Goal: Complete application form: Complete application form

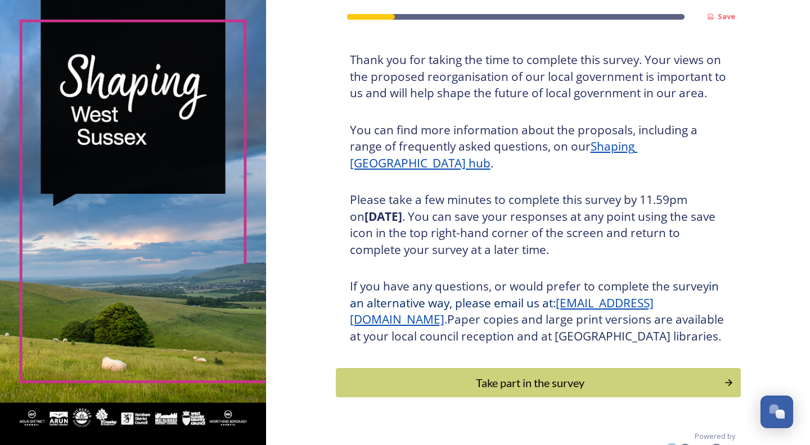
scroll to position [95, 0]
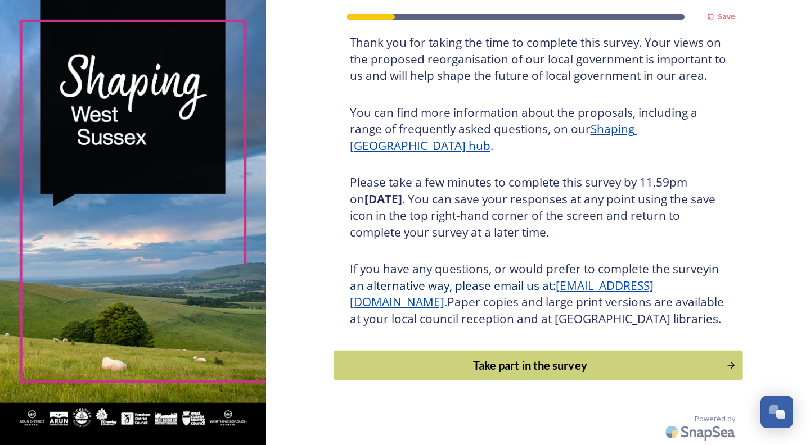
click at [516, 363] on div "Take part in the survey" at bounding box center [530, 365] width 380 height 17
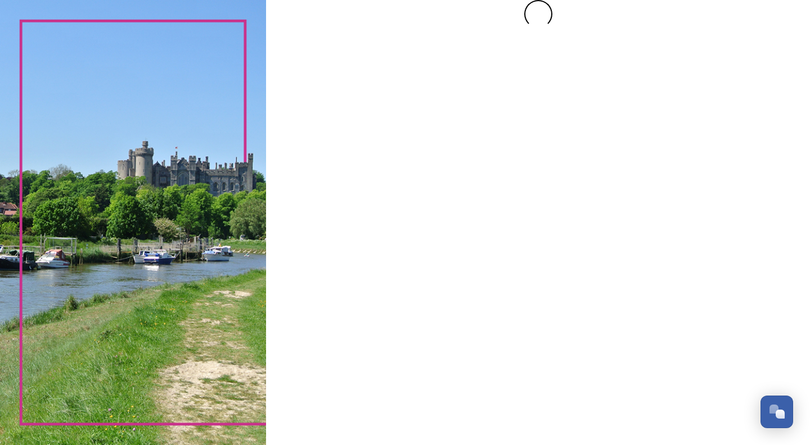
scroll to position [0, 0]
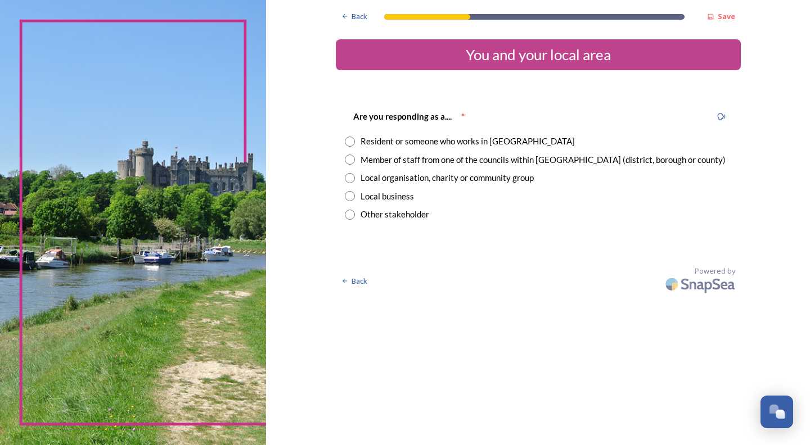
click at [350, 139] on input "radio" at bounding box center [350, 142] width 10 height 10
radio input "true"
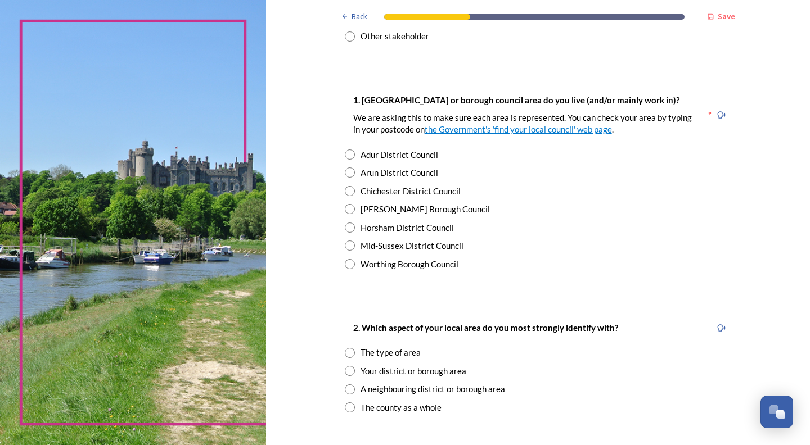
scroll to position [228, 0]
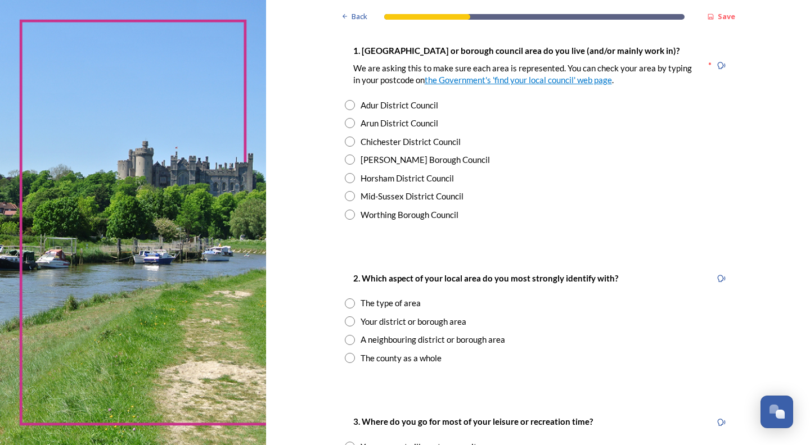
click at [352, 158] on input "radio" at bounding box center [350, 160] width 10 height 10
radio input "true"
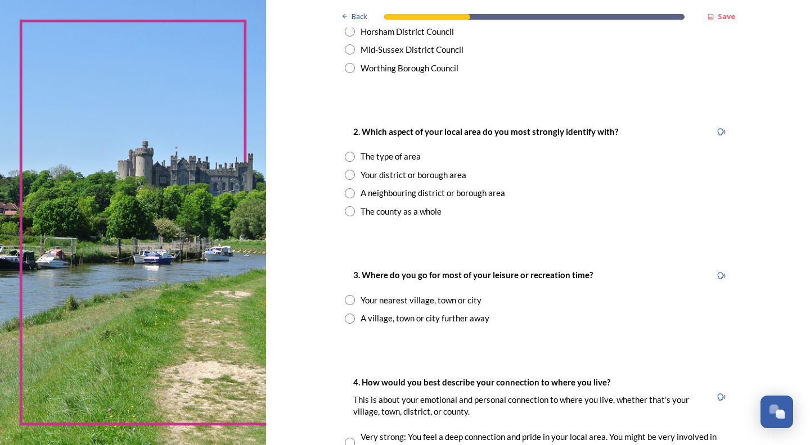
scroll to position [387, 0]
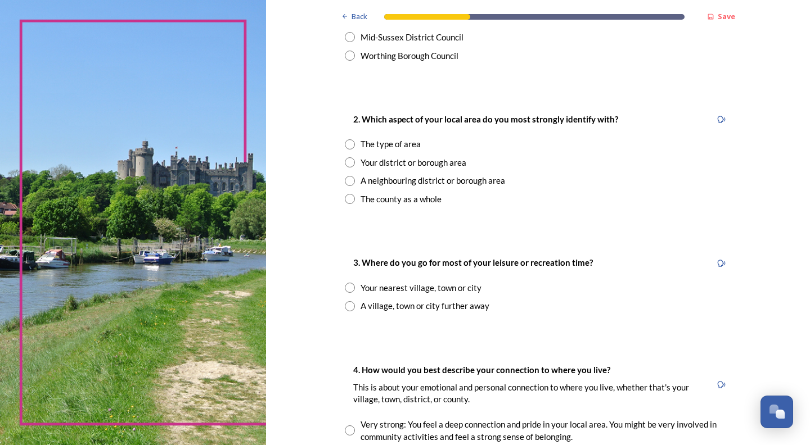
click at [349, 146] on input "radio" at bounding box center [350, 144] width 10 height 10
radio input "true"
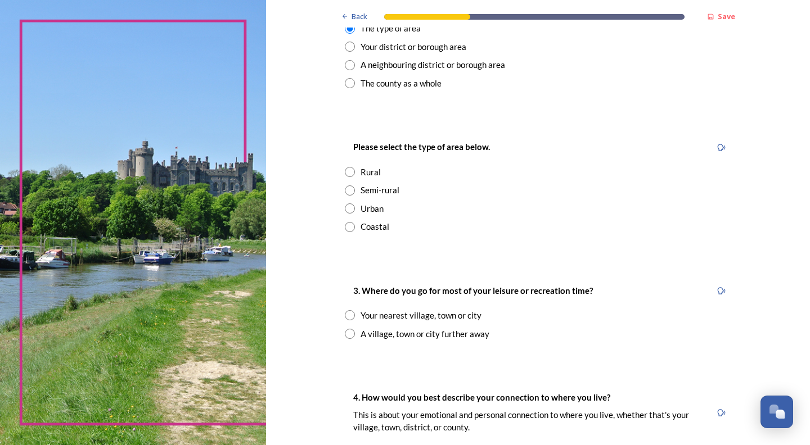
scroll to position [503, 0]
click at [349, 209] on input "radio" at bounding box center [350, 208] width 10 height 10
radio input "true"
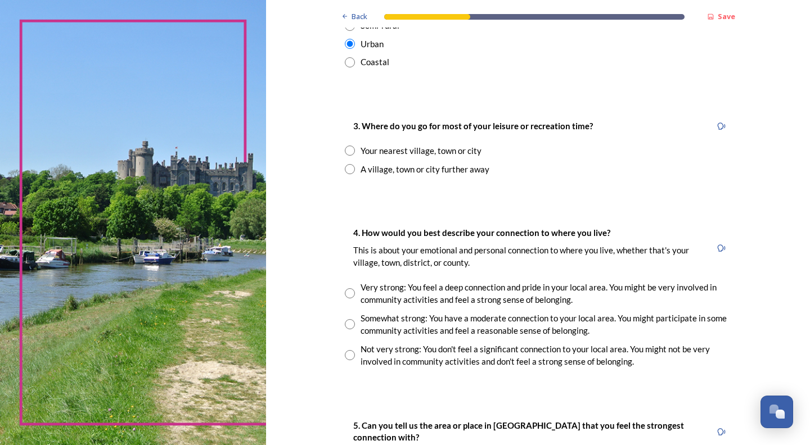
scroll to position [686, 0]
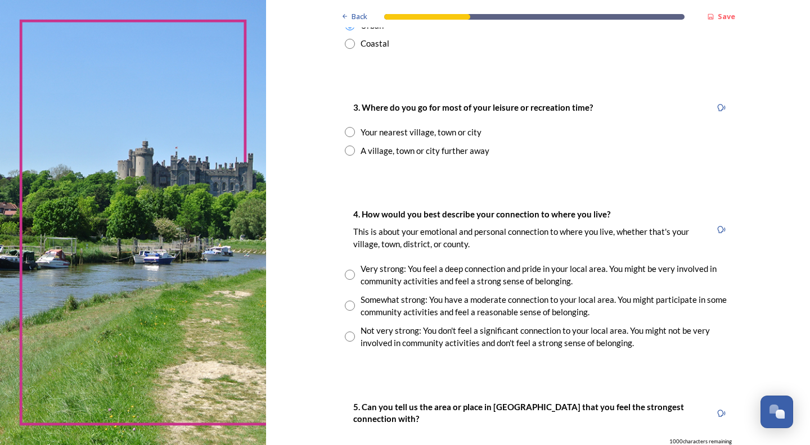
click at [350, 132] on input "radio" at bounding box center [350, 132] width 10 height 10
radio input "true"
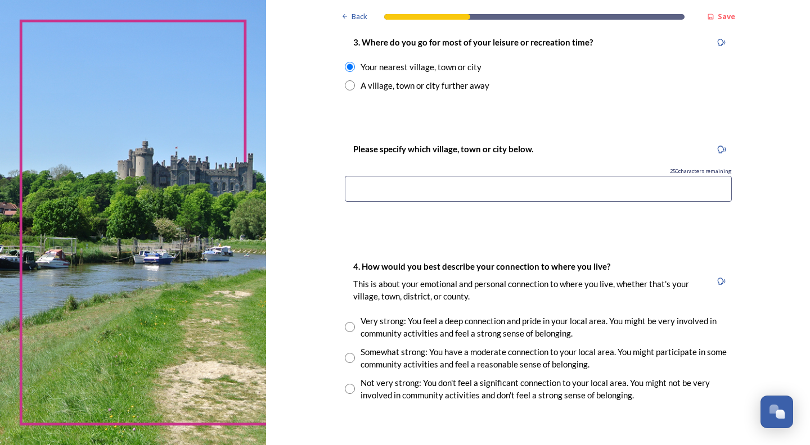
scroll to position [760, 0]
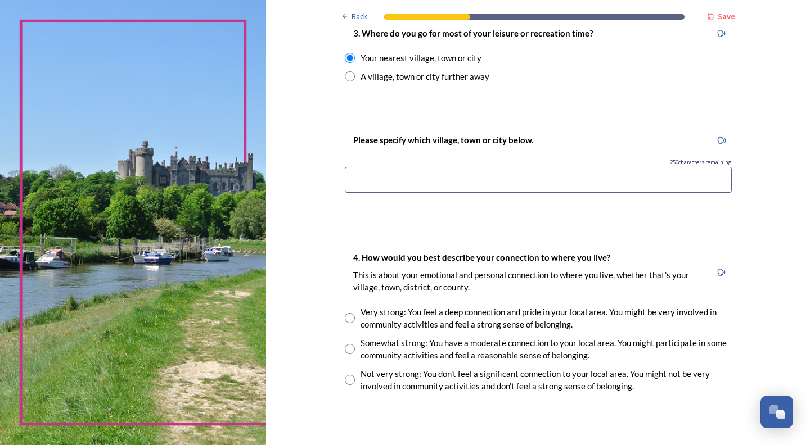
click at [354, 182] on input at bounding box center [538, 180] width 387 height 26
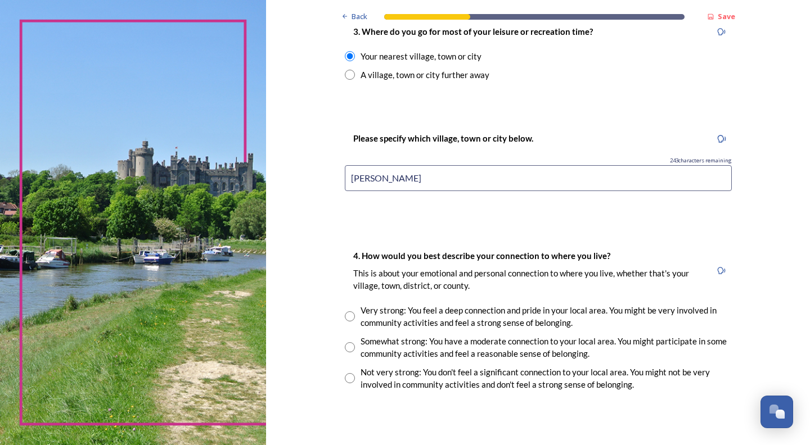
scroll to position [759, 0]
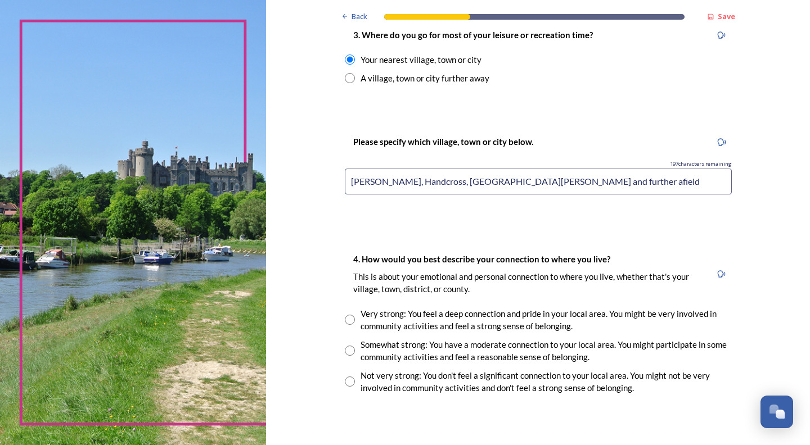
type input "[PERSON_NAME], Handcross, [GEOGRAPHIC_DATA][PERSON_NAME] and further afield"
click at [350, 350] on input "radio" at bounding box center [350, 351] width 10 height 10
radio input "true"
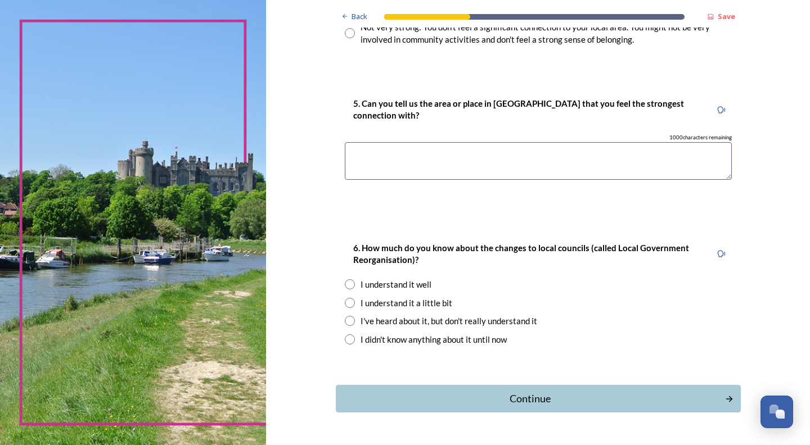
scroll to position [1097, 0]
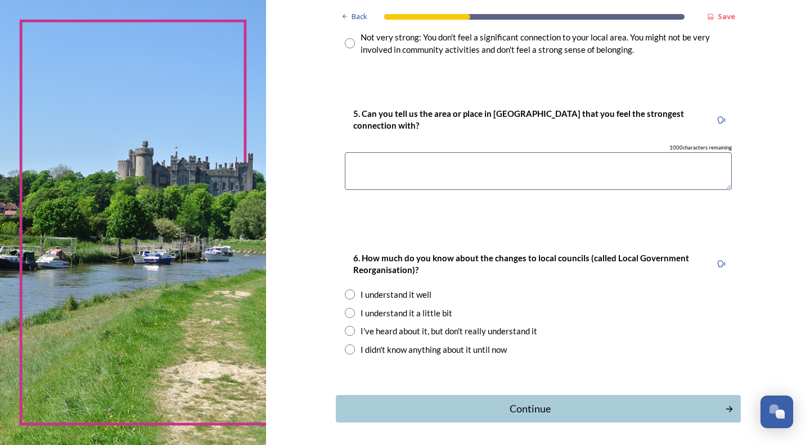
drag, startPoint x: 350, startPoint y: 166, endPoint x: 349, endPoint y: 186, distance: 20.3
click at [350, 169] on textarea at bounding box center [538, 171] width 387 height 38
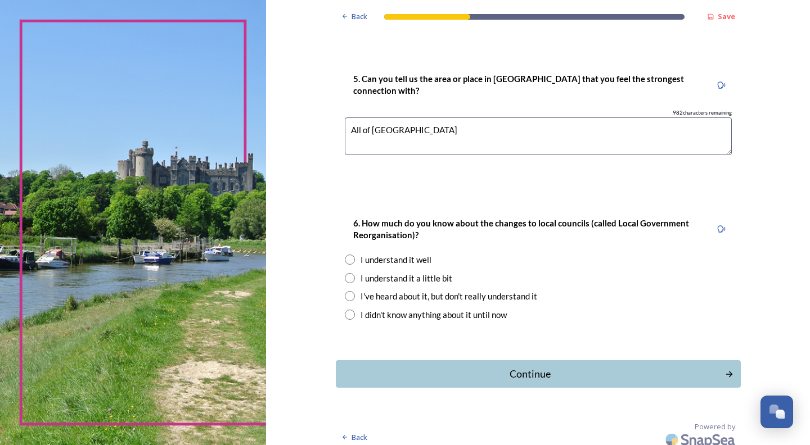
scroll to position [1140, 0]
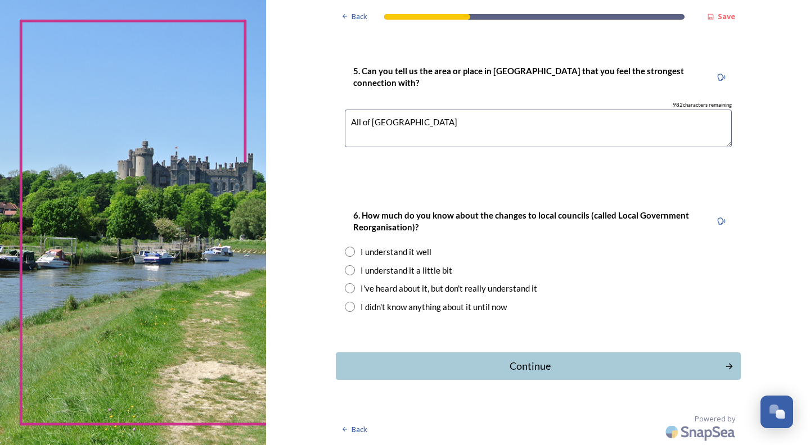
type textarea "All of [GEOGRAPHIC_DATA]"
click at [349, 272] on input "radio" at bounding box center [350, 270] width 10 height 10
radio input "true"
click at [532, 364] on div "Continue" at bounding box center [530, 366] width 381 height 15
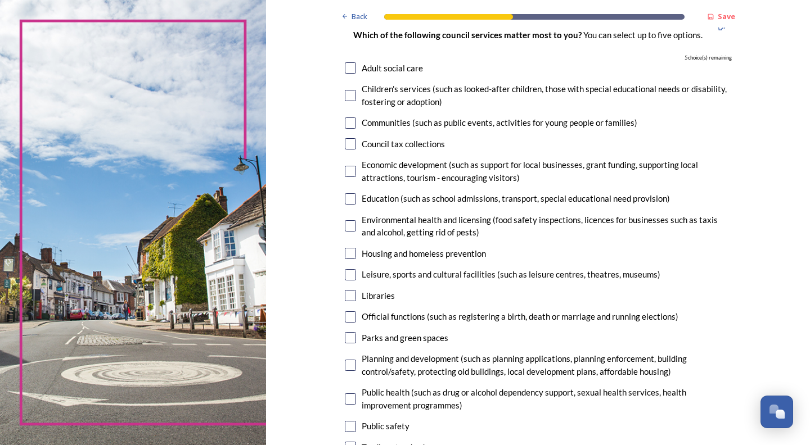
scroll to position [103, 0]
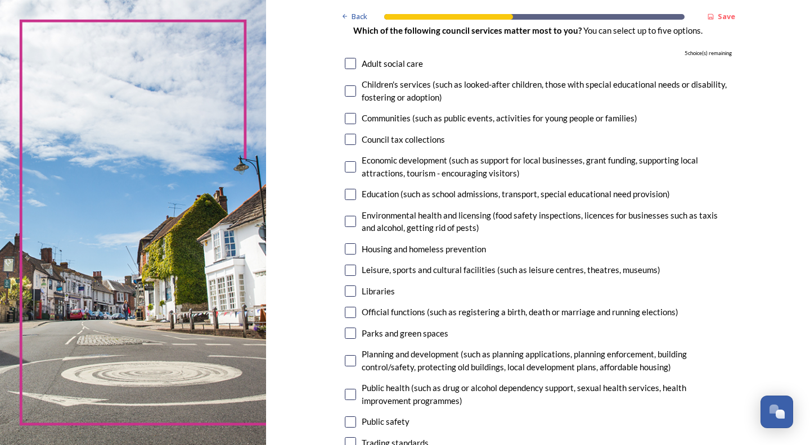
click at [350, 333] on input "checkbox" at bounding box center [350, 333] width 11 height 11
checkbox input "true"
click at [349, 289] on input "checkbox" at bounding box center [350, 291] width 11 height 11
checkbox input "true"
click at [350, 265] on input "checkbox" at bounding box center [350, 270] width 11 height 11
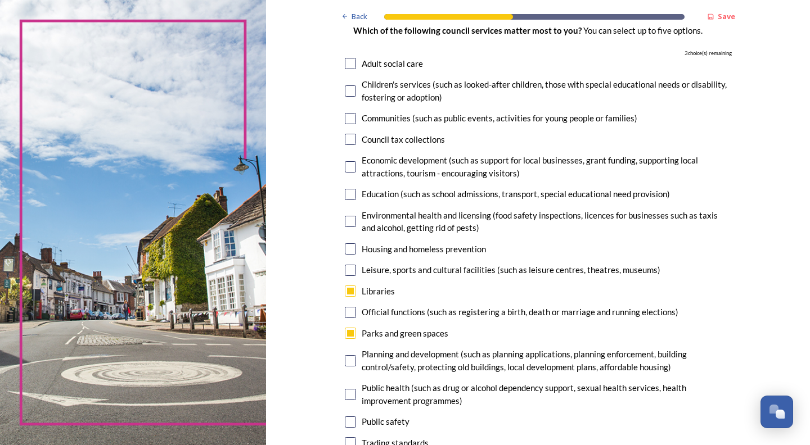
checkbox input "true"
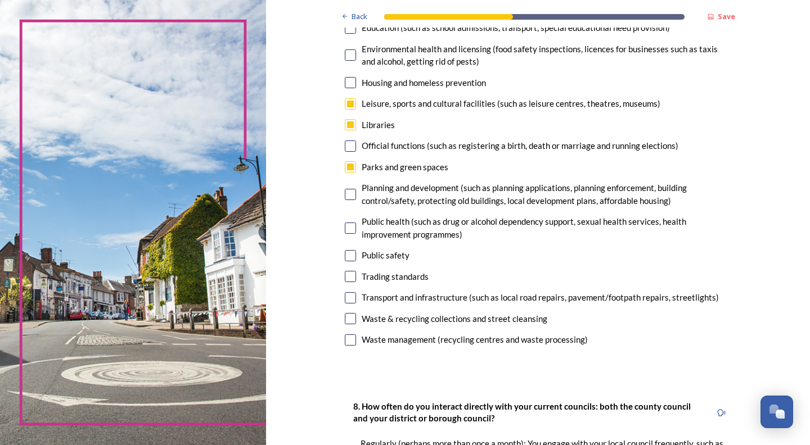
scroll to position [282, 0]
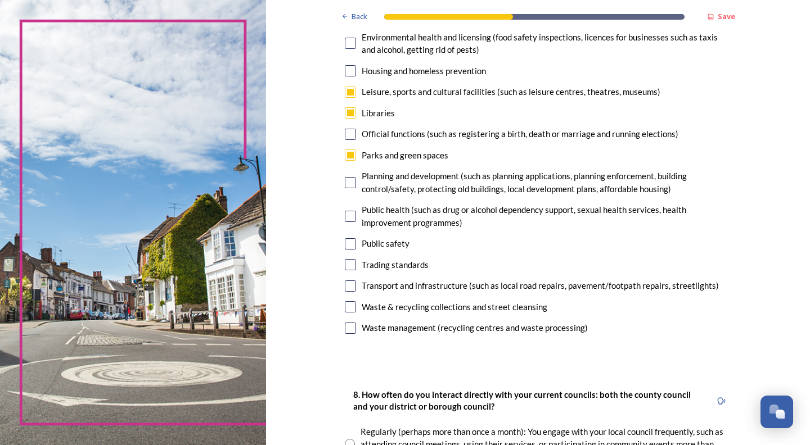
click at [349, 242] on input "checkbox" at bounding box center [350, 243] width 11 height 11
checkbox input "true"
click at [350, 182] on input "checkbox" at bounding box center [350, 182] width 11 height 11
checkbox input "true"
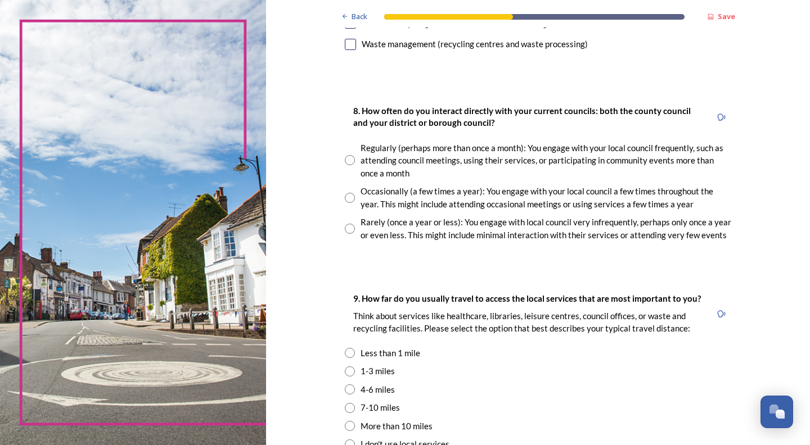
scroll to position [575, 0]
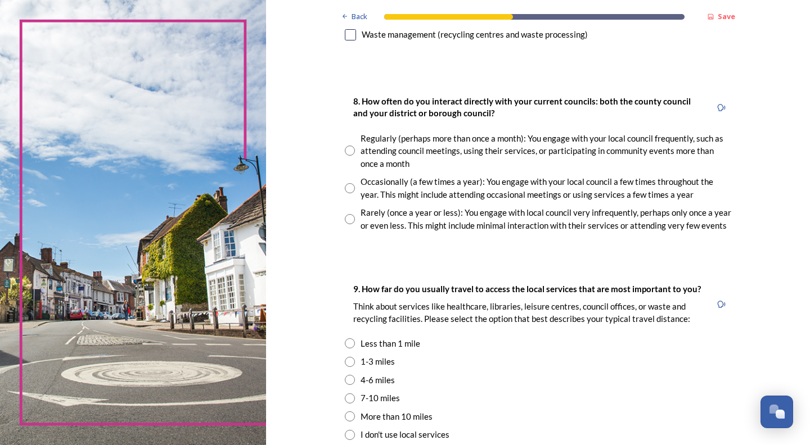
click at [348, 186] on input "radio" at bounding box center [350, 188] width 10 height 10
radio input "true"
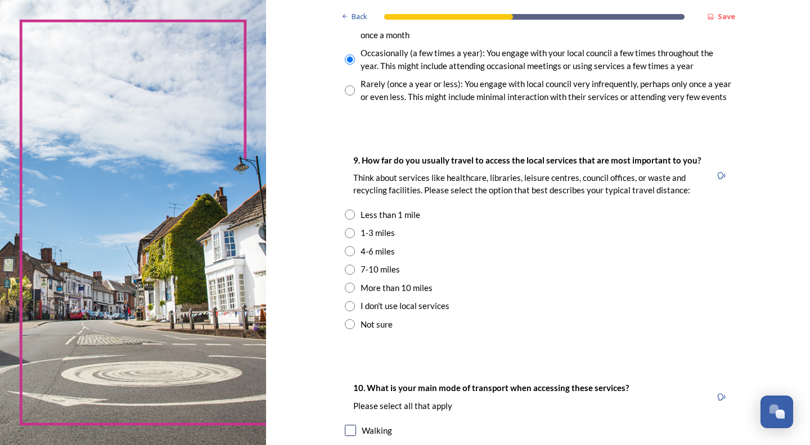
scroll to position [707, 0]
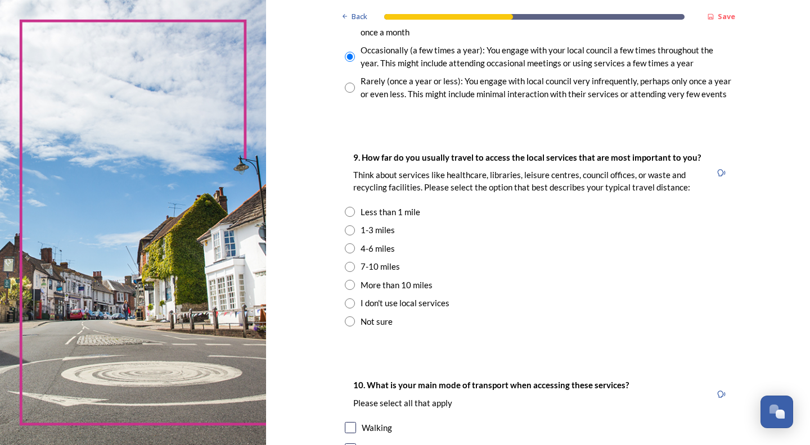
click at [350, 230] on input "radio" at bounding box center [350, 231] width 10 height 10
radio input "true"
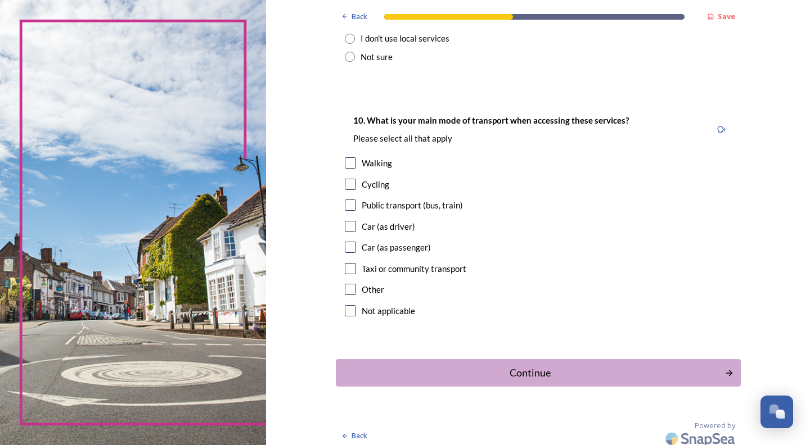
scroll to position [973, 0]
click at [351, 223] on input "checkbox" at bounding box center [350, 225] width 11 height 11
checkbox input "true"
click at [349, 163] on input "checkbox" at bounding box center [350, 161] width 11 height 11
checkbox input "true"
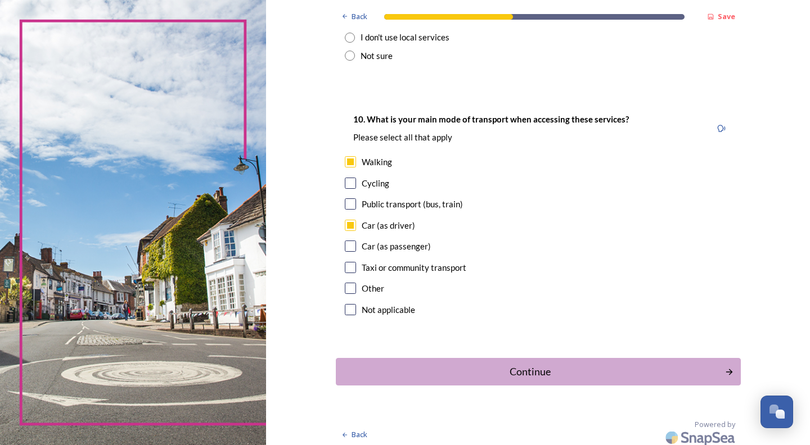
scroll to position [979, 0]
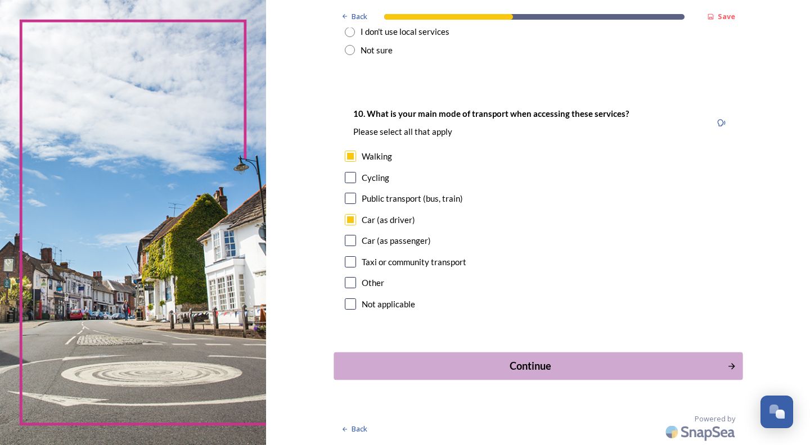
click at [529, 364] on div "Continue" at bounding box center [530, 366] width 381 height 15
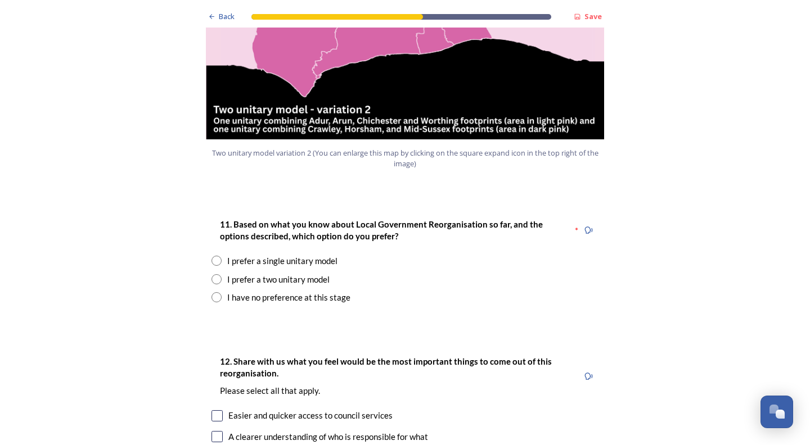
scroll to position [1367, 0]
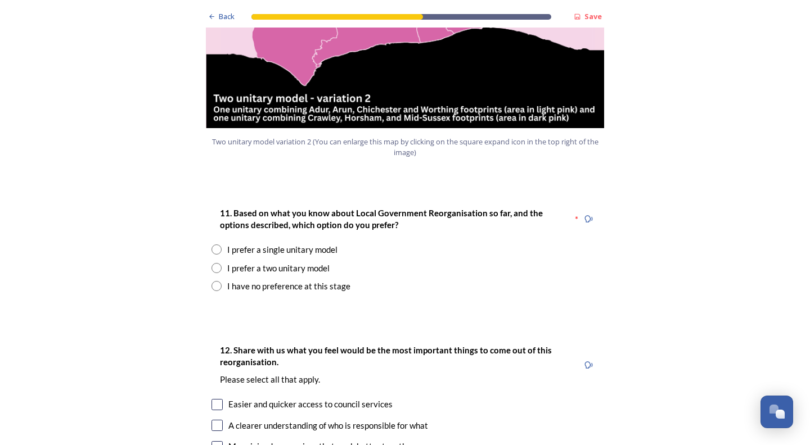
click at [218, 263] on input "radio" at bounding box center [216, 268] width 10 height 10
radio input "true"
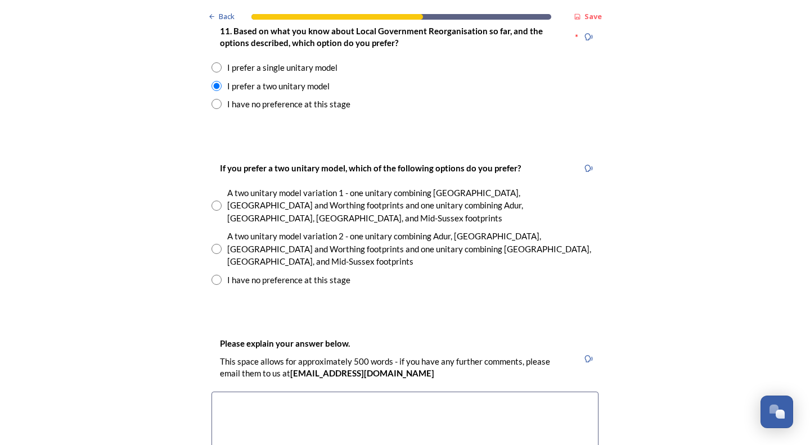
scroll to position [1551, 0]
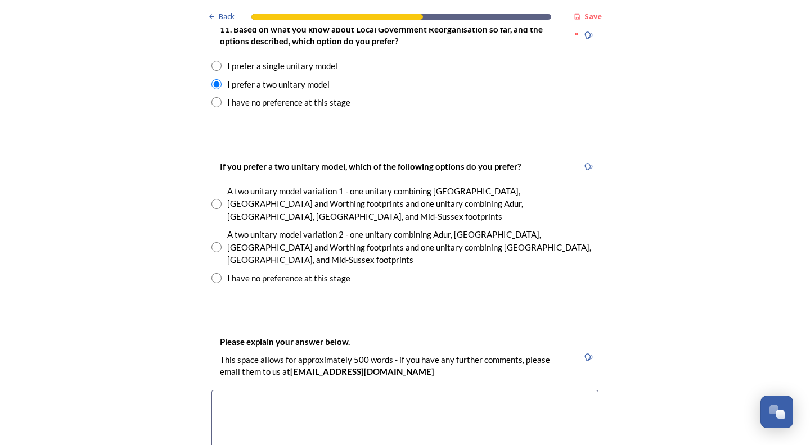
click at [217, 242] on input "radio" at bounding box center [216, 247] width 10 height 10
radio input "true"
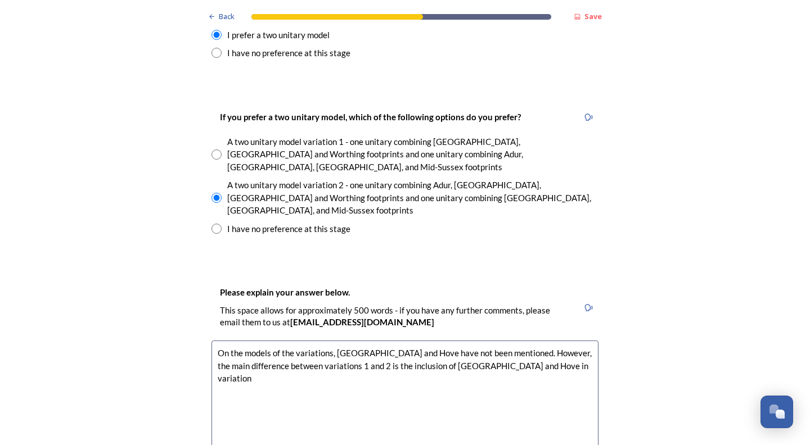
scroll to position [1604, 0]
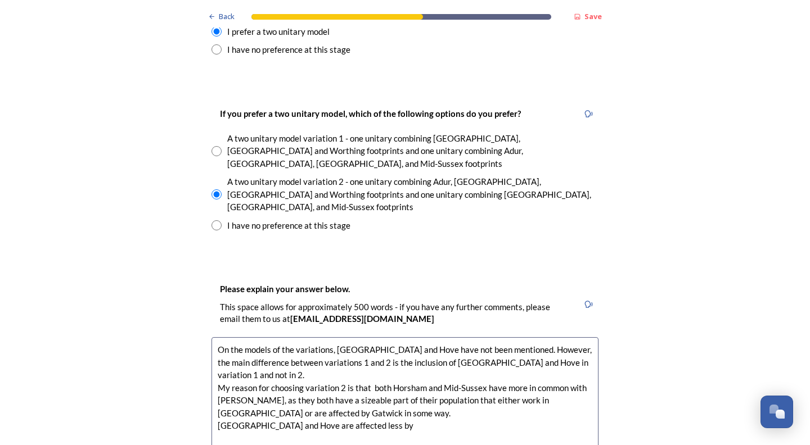
click at [544, 337] on textarea "On the models of the variations, [GEOGRAPHIC_DATA] and Hove have not been menti…" at bounding box center [404, 400] width 387 height 127
drag, startPoint x: 317, startPoint y: 343, endPoint x: 304, endPoint y: 369, distance: 29.2
click at [317, 344] on textarea "On the models of the variations, [GEOGRAPHIC_DATA] and Hove have not been menti…" at bounding box center [404, 400] width 387 height 127
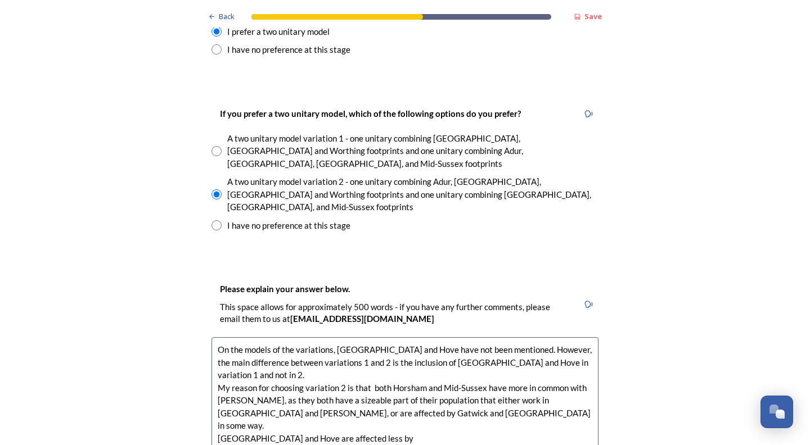
drag, startPoint x: 362, startPoint y: 356, endPoint x: 362, endPoint y: 371, distance: 15.2
click at [362, 356] on textarea "On the models of the variations, [GEOGRAPHIC_DATA] and Hove have not been menti…" at bounding box center [404, 400] width 387 height 127
drag, startPoint x: 303, startPoint y: 355, endPoint x: 303, endPoint y: 378, distance: 23.1
click at [303, 358] on textarea "On the models of the variations, [GEOGRAPHIC_DATA] and Hove have not been menti…" at bounding box center [404, 400] width 387 height 127
click at [402, 355] on textarea "On the models of the variations, [GEOGRAPHIC_DATA] and Hove have not been menti…" at bounding box center [404, 400] width 387 height 127
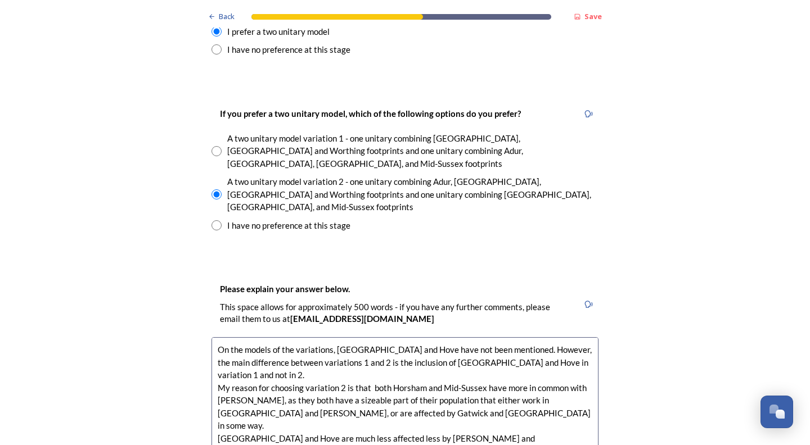
click at [558, 337] on textarea "On the models of the variations, [GEOGRAPHIC_DATA] and Hove have not been menti…" at bounding box center [404, 400] width 387 height 127
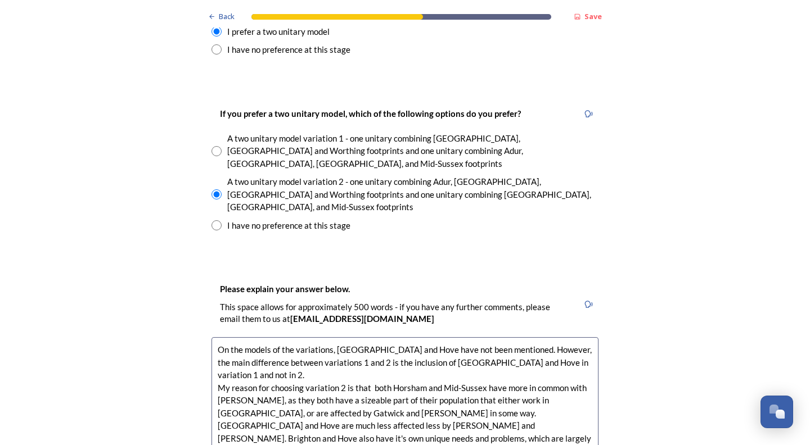
click at [541, 337] on textarea "On the models of the variations, [GEOGRAPHIC_DATA] and Hove have not been menti…" at bounding box center [404, 400] width 387 height 127
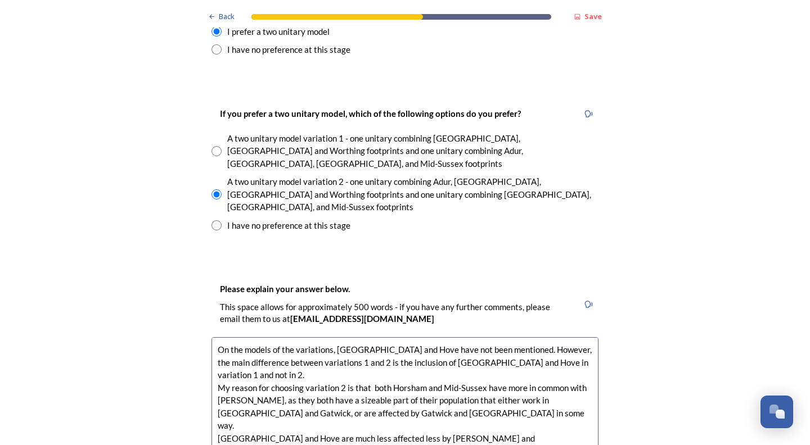
click at [362, 342] on textarea "On the models of the variations, [GEOGRAPHIC_DATA] and Hove have not been menti…" at bounding box center [404, 400] width 387 height 127
click at [332, 343] on textarea "On the models of the variations, [GEOGRAPHIC_DATA] and Hove have not been menti…" at bounding box center [404, 400] width 387 height 127
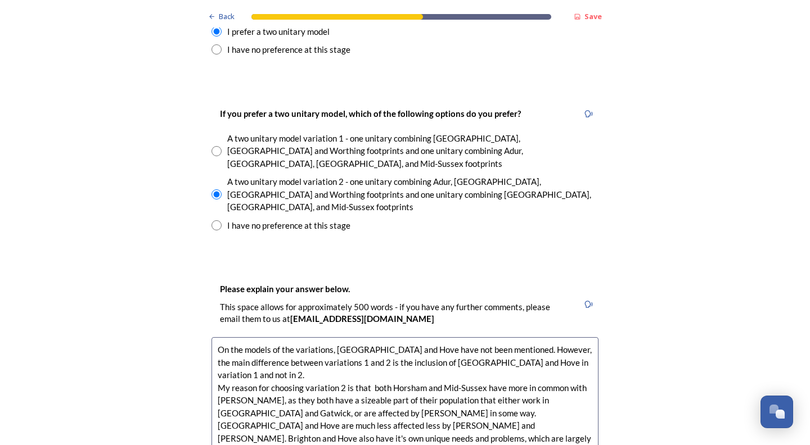
click at [316, 344] on textarea "On the models of the variations, [GEOGRAPHIC_DATA] and Hove have not been menti…" at bounding box center [404, 400] width 387 height 127
click at [591, 337] on textarea "On the models of the variations, [GEOGRAPHIC_DATA] and Hove have not been menti…" at bounding box center [404, 400] width 387 height 127
click at [300, 337] on textarea "On the models of the variations, [GEOGRAPHIC_DATA] and Hove have not been menti…" at bounding box center [404, 400] width 387 height 127
click at [372, 337] on textarea "On the models of the variations, [GEOGRAPHIC_DATA] and Hove have not been menti…" at bounding box center [404, 400] width 387 height 127
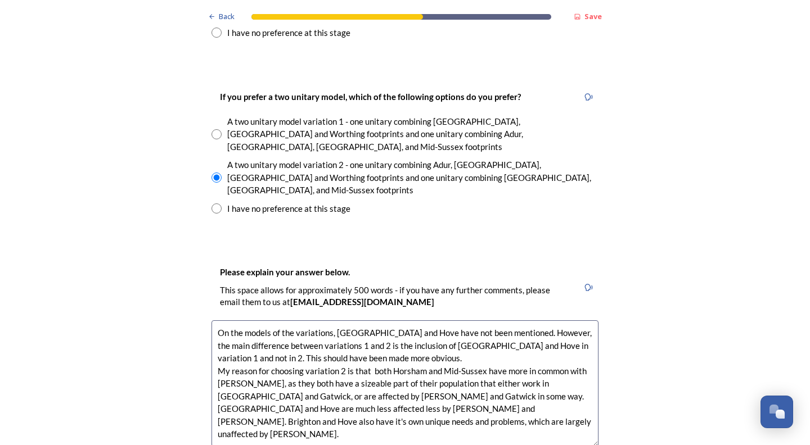
scroll to position [1622, 0]
click at [475, 351] on textarea "On the models of the variations, [GEOGRAPHIC_DATA] and Hove have not been menti…" at bounding box center [404, 383] width 387 height 127
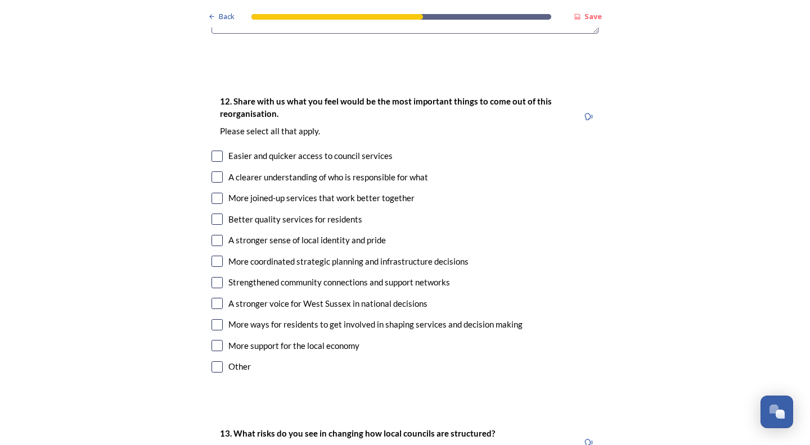
scroll to position [2042, 0]
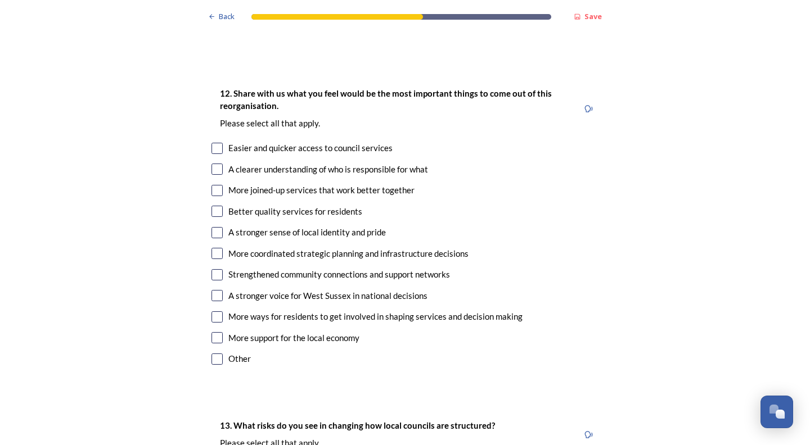
type textarea "On the models of the variations, [GEOGRAPHIC_DATA] and Hove have not been menti…"
click at [216, 354] on input "checkbox" at bounding box center [216, 359] width 11 height 11
checkbox input "true"
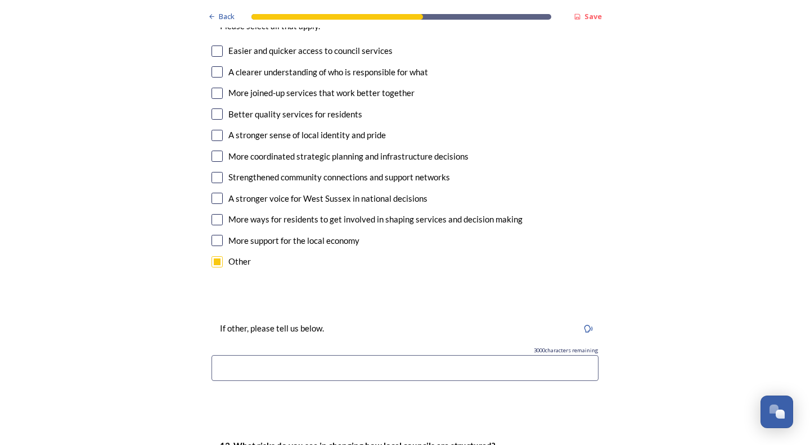
scroll to position [2149, 0]
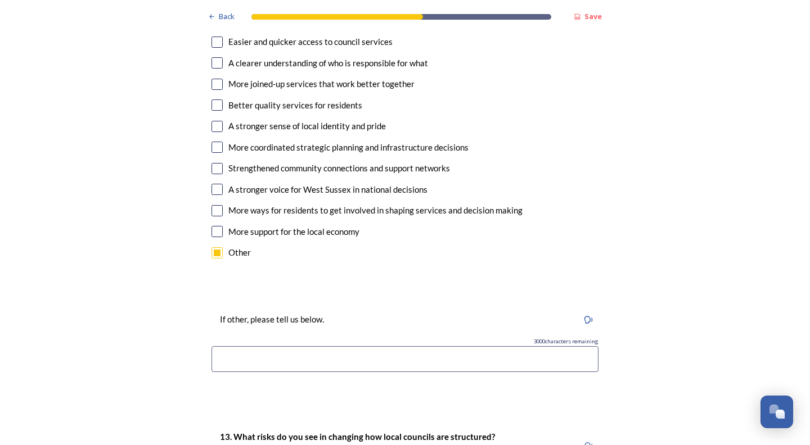
click at [222, 346] on input at bounding box center [404, 359] width 387 height 26
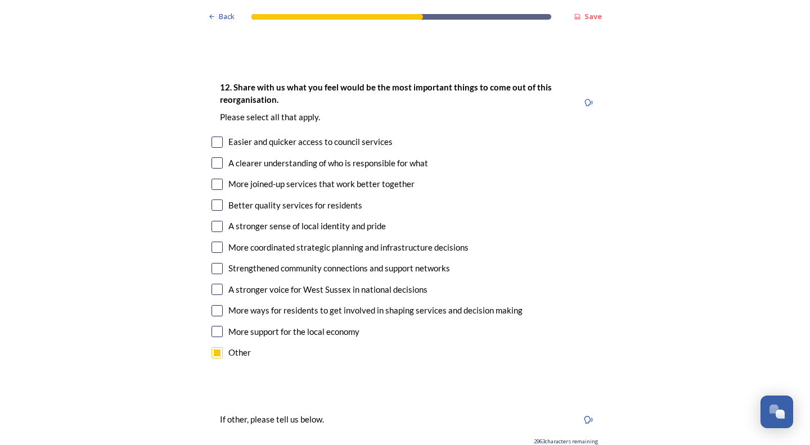
scroll to position [2065, 0]
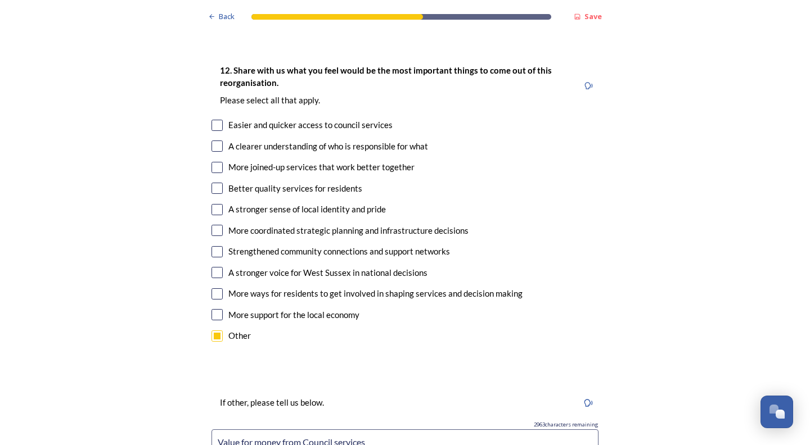
type input "Value for money from Council services"
click at [218, 289] on input "checkbox" at bounding box center [216, 294] width 11 height 11
checkbox input "true"
click at [217, 267] on input "checkbox" at bounding box center [216, 272] width 11 height 11
checkbox input "true"
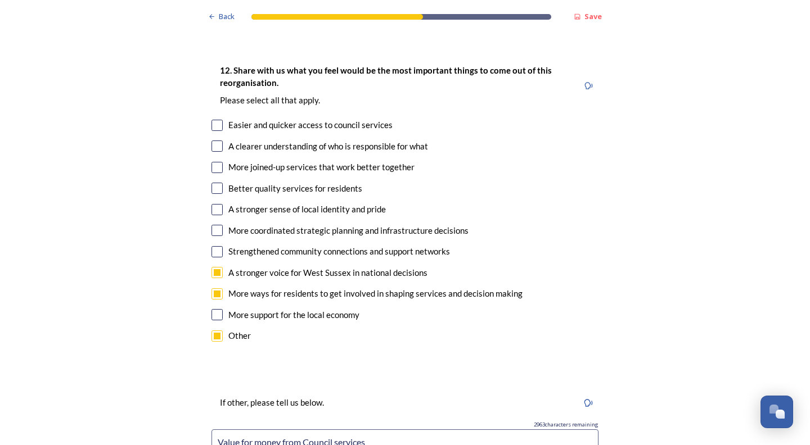
click at [217, 204] on input "checkbox" at bounding box center [216, 209] width 11 height 11
checkbox input "true"
click at [218, 183] on input "checkbox" at bounding box center [216, 188] width 11 height 11
checkbox input "true"
click at [215, 141] on input "checkbox" at bounding box center [216, 146] width 11 height 11
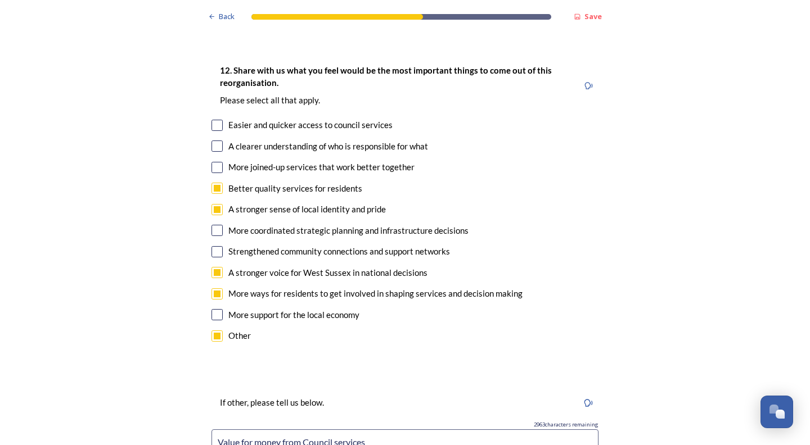
checkbox input "true"
click at [217, 162] on input "checkbox" at bounding box center [216, 167] width 11 height 11
checkbox input "true"
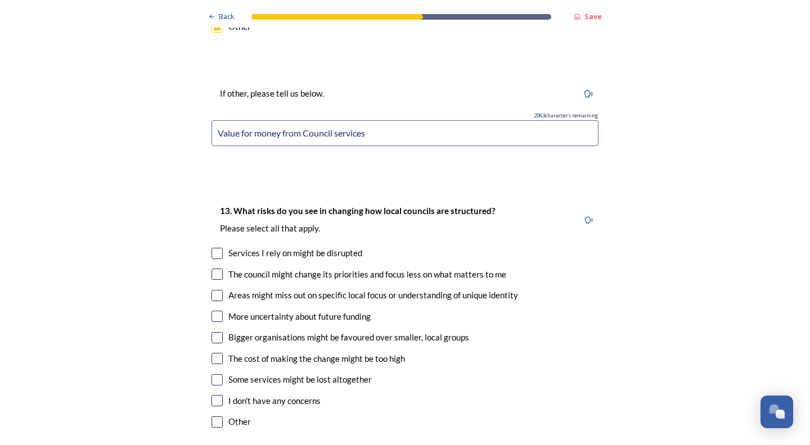
scroll to position [2377, 0]
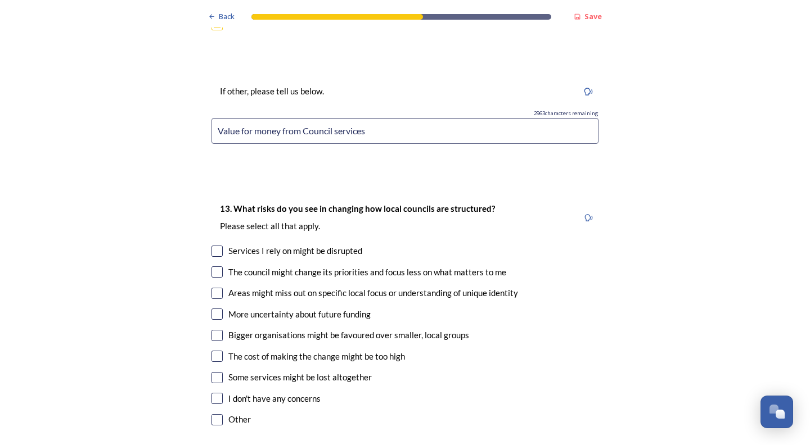
click at [217, 288] on input "checkbox" at bounding box center [216, 293] width 11 height 11
checkbox input "true"
drag, startPoint x: 214, startPoint y: 252, endPoint x: 214, endPoint y: 288, distance: 36.0
click at [214, 309] on input "checkbox" at bounding box center [216, 314] width 11 height 11
checkbox input "true"
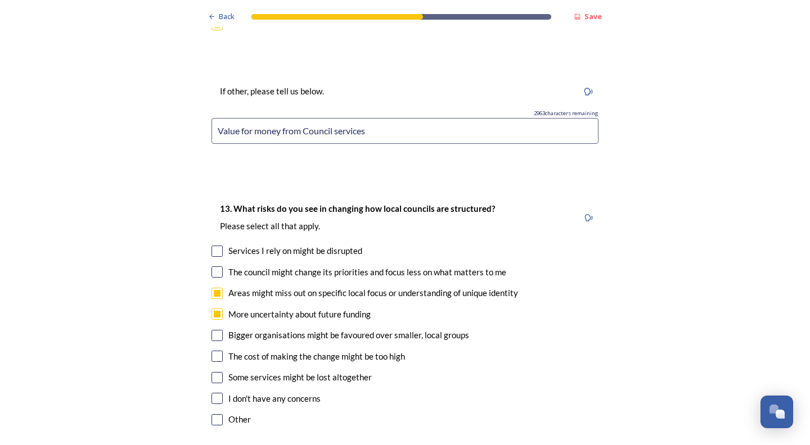
click at [217, 330] on input "checkbox" at bounding box center [216, 335] width 11 height 11
checkbox input "true"
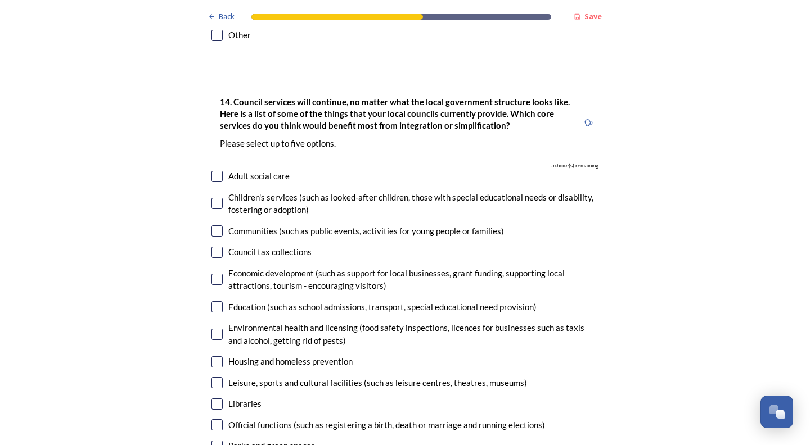
scroll to position [2762, 0]
click at [218, 246] on input "checkbox" at bounding box center [216, 251] width 11 height 11
checkbox input "true"
click at [216, 301] on input "checkbox" at bounding box center [216, 306] width 11 height 11
checkbox input "true"
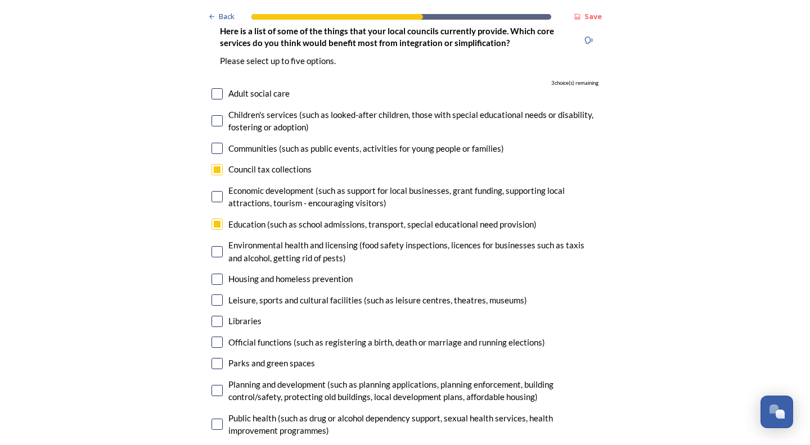
scroll to position [2852, 0]
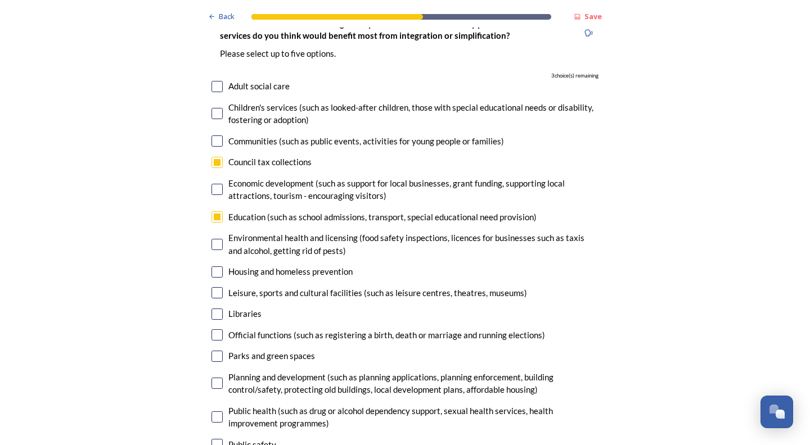
click at [214, 351] on input "checkbox" at bounding box center [216, 356] width 11 height 11
checkbox input "true"
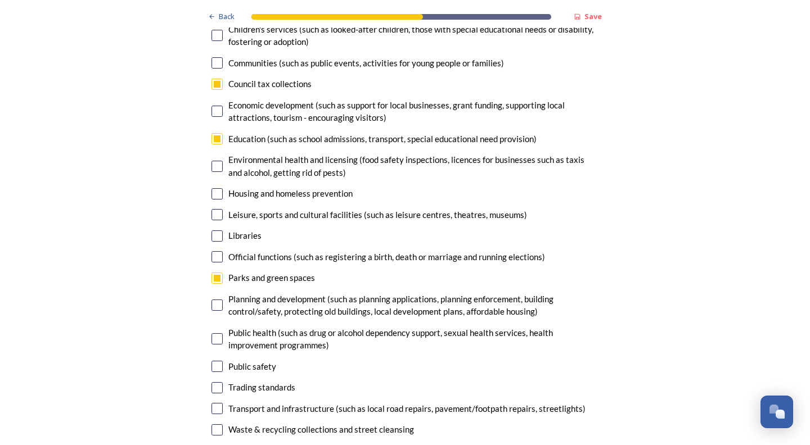
scroll to position [2931, 0]
click at [219, 299] on input "checkbox" at bounding box center [216, 304] width 11 height 11
click at [217, 299] on input "checkbox" at bounding box center [216, 304] width 11 height 11
checkbox input "false"
click at [218, 361] on input "checkbox" at bounding box center [216, 366] width 11 height 11
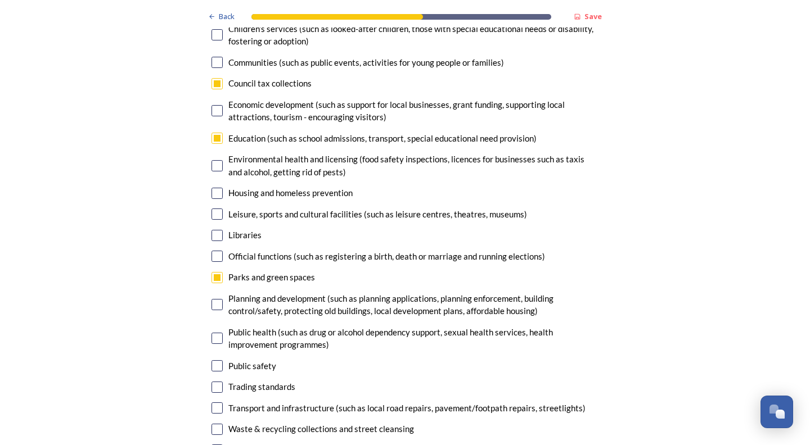
checkbox input "true"
click at [215, 382] on input "checkbox" at bounding box center [216, 387] width 11 height 11
checkbox input "true"
click at [217, 424] on input "checkbox" at bounding box center [216, 429] width 11 height 11
click at [216, 424] on input "checkbox" at bounding box center [216, 429] width 11 height 11
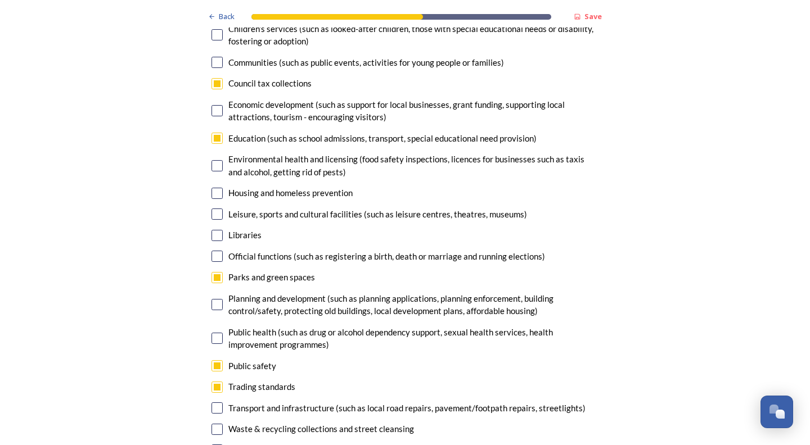
click at [216, 424] on input "checkbox" at bounding box center [216, 429] width 11 height 11
checkbox input "false"
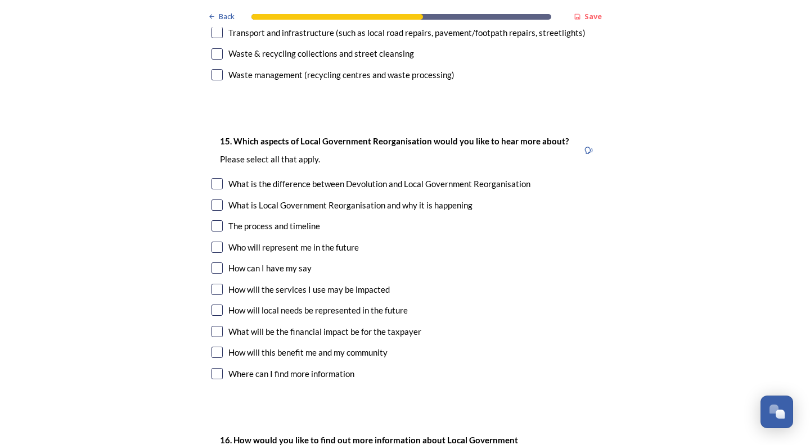
scroll to position [3304, 0]
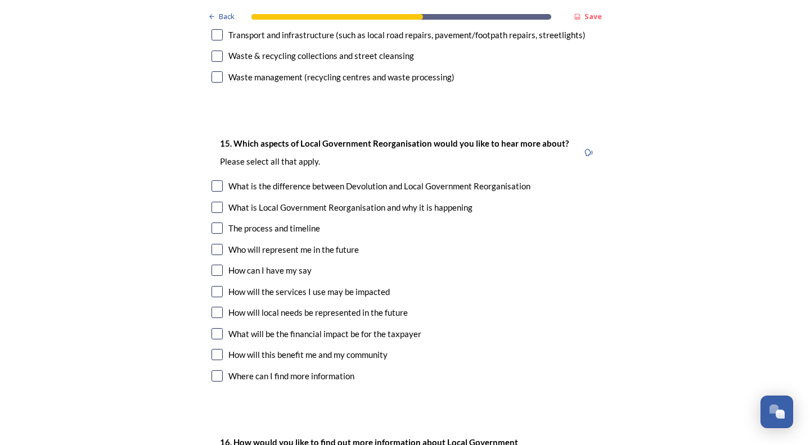
click at [214, 223] on input "checkbox" at bounding box center [216, 228] width 11 height 11
checkbox input "true"
click at [216, 244] on input "checkbox" at bounding box center [216, 249] width 11 height 11
checkbox input "true"
click at [217, 181] on input "checkbox" at bounding box center [216, 186] width 11 height 11
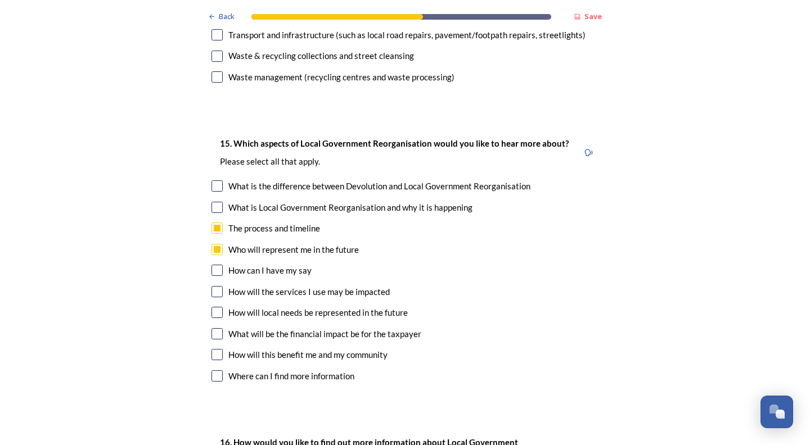
checkbox input "true"
click at [218, 286] on input "checkbox" at bounding box center [216, 291] width 11 height 11
checkbox input "true"
